Goal: Transaction & Acquisition: Purchase product/service

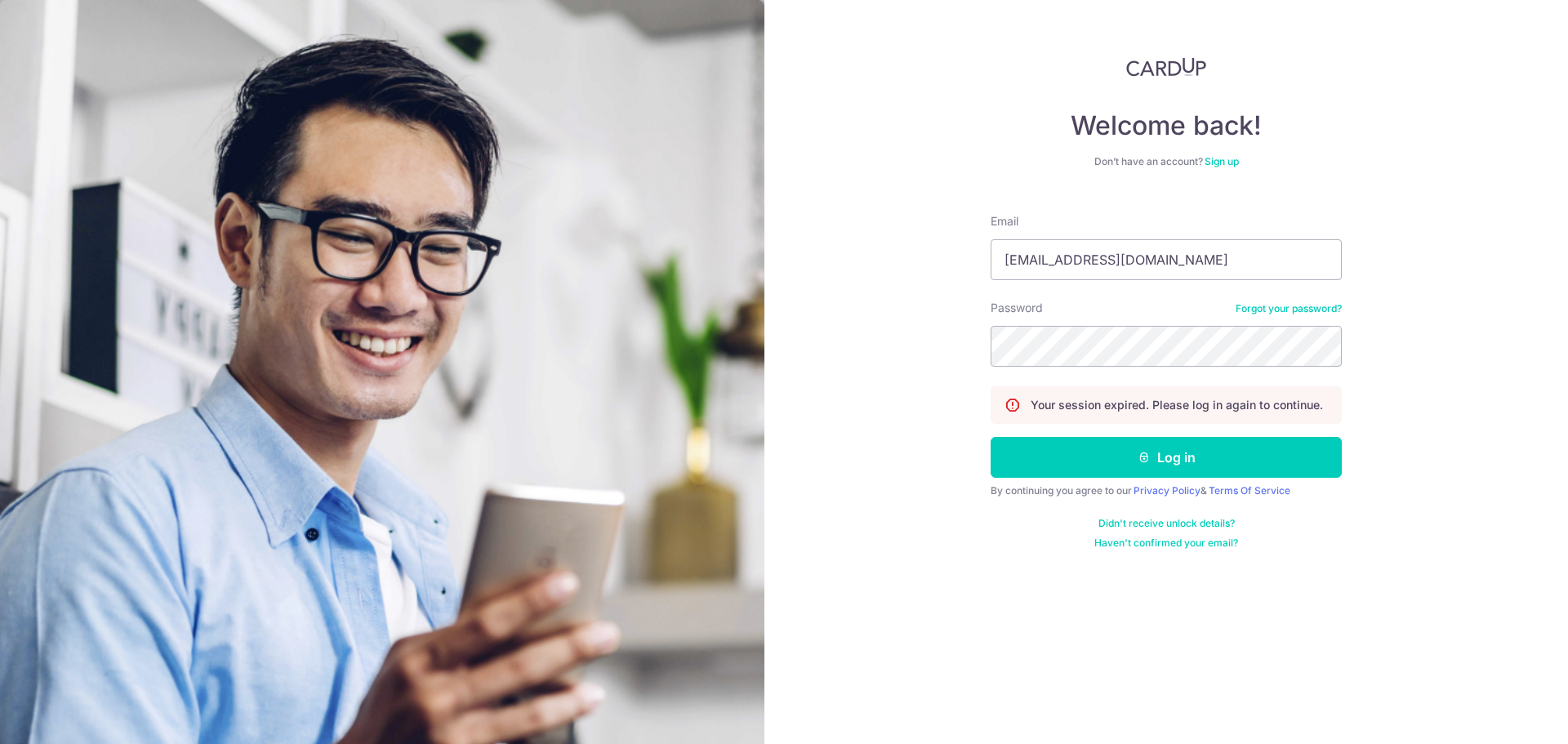
type input "[EMAIL_ADDRESS][DOMAIN_NAME]"
click at [991, 437] on button "Log in" at bounding box center [1166, 457] width 351 height 41
click at [1158, 454] on button "Log in" at bounding box center [1166, 457] width 351 height 41
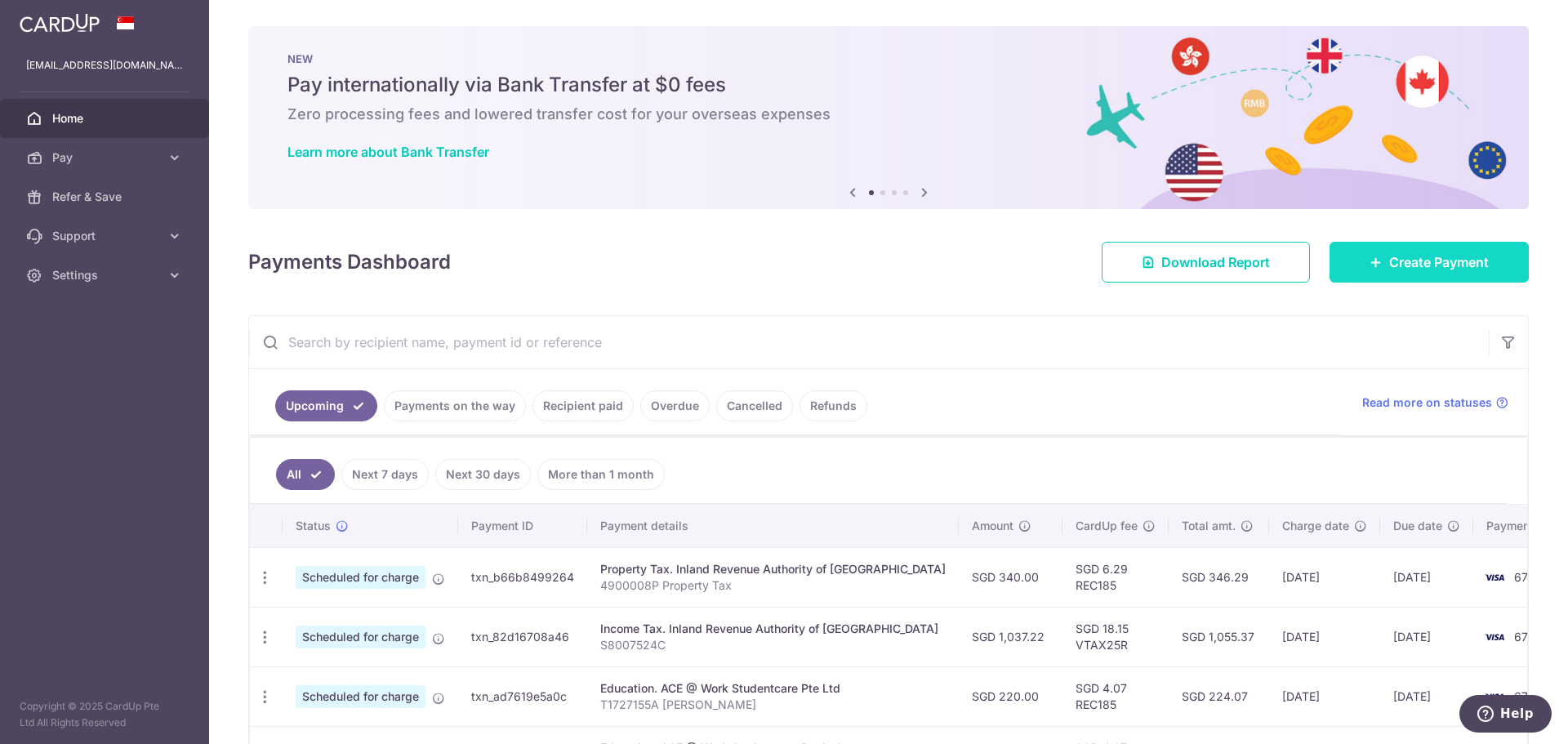
click at [1418, 269] on span "Create Payment" at bounding box center [1439, 263] width 100 height 20
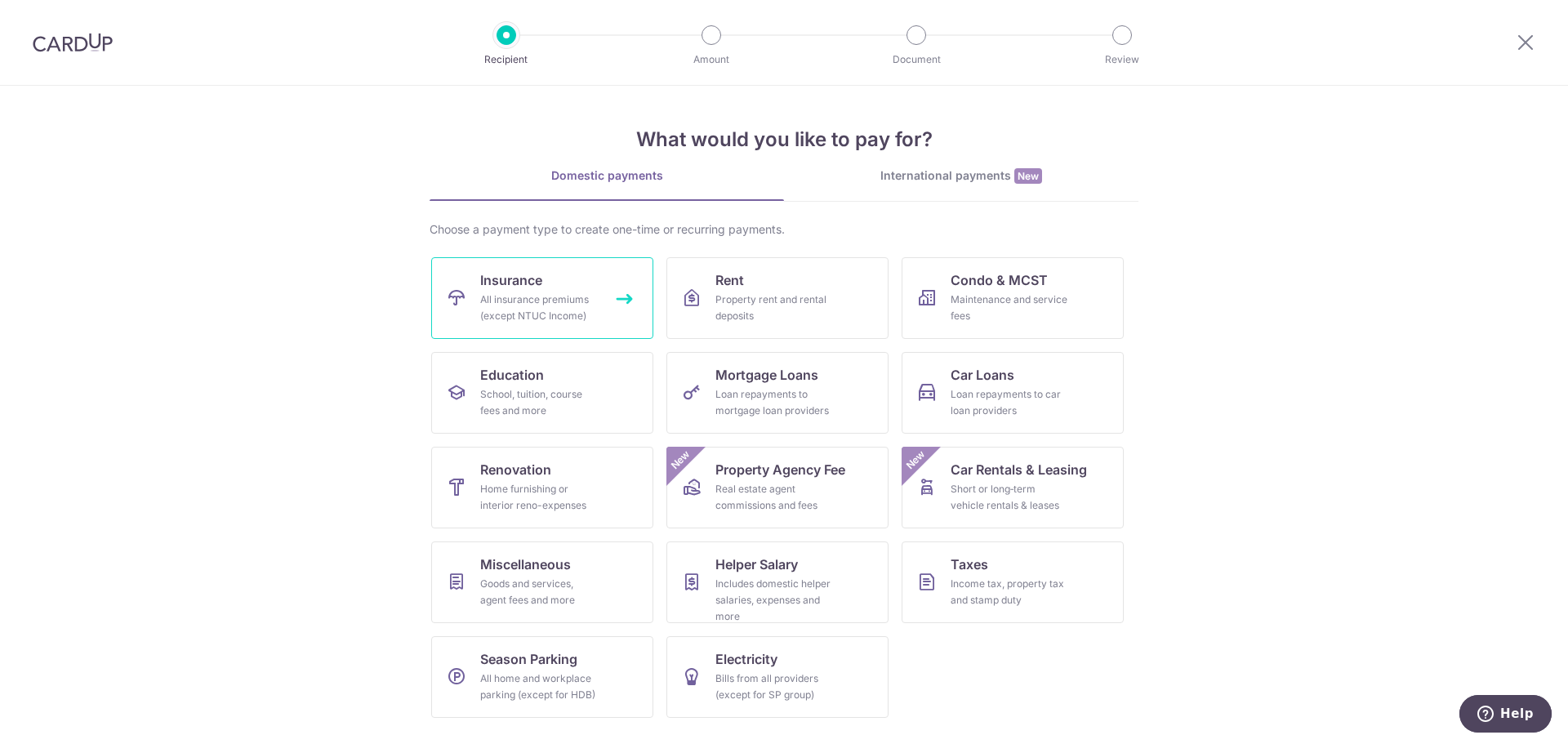
click at [617, 320] on link "Insurance All insurance premiums (except NTUC Income)" at bounding box center [542, 298] width 222 height 82
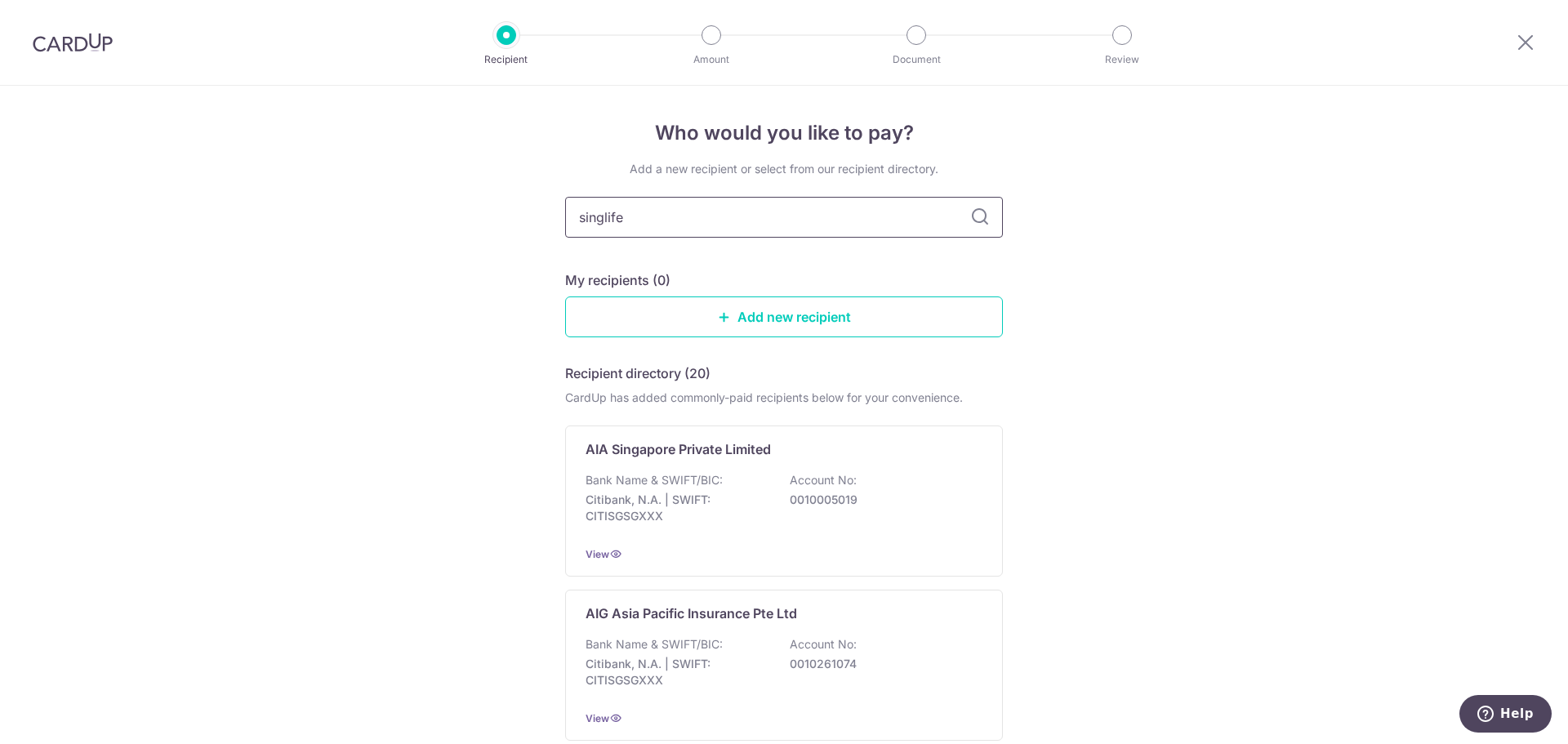
type input "singlife"
